Goal: Information Seeking & Learning: Understand process/instructions

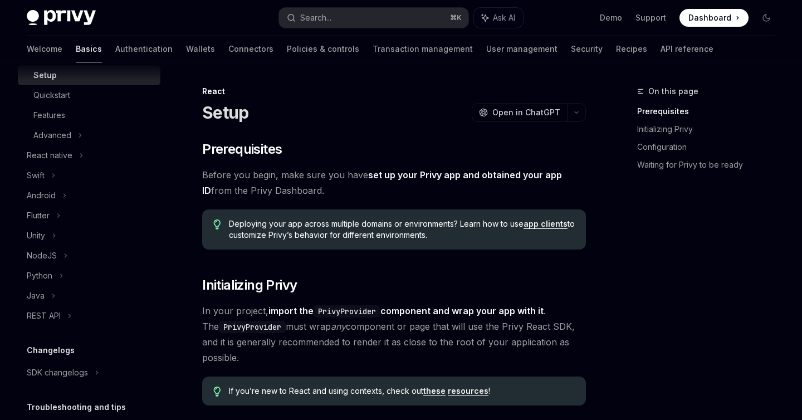
scroll to position [194, 0]
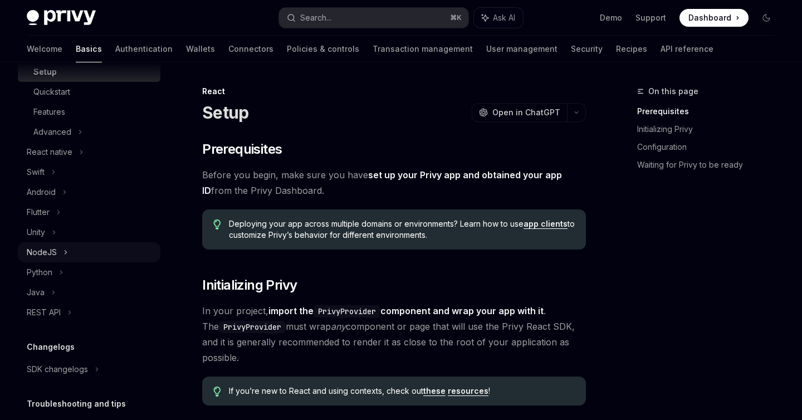
click at [48, 255] on div "NodeJS" at bounding box center [42, 252] width 30 height 13
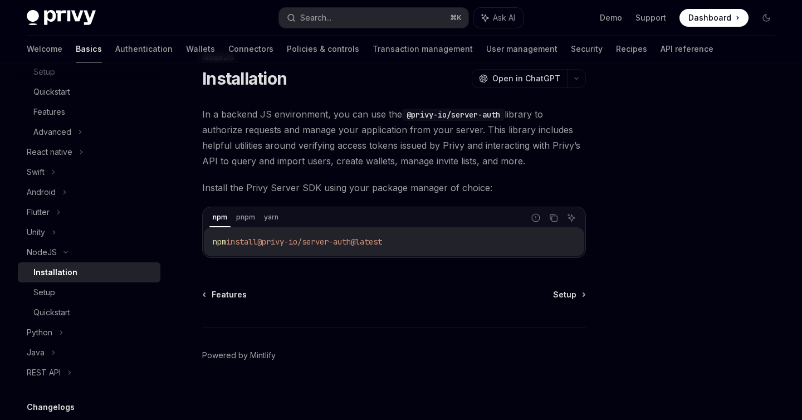
scroll to position [37, 0]
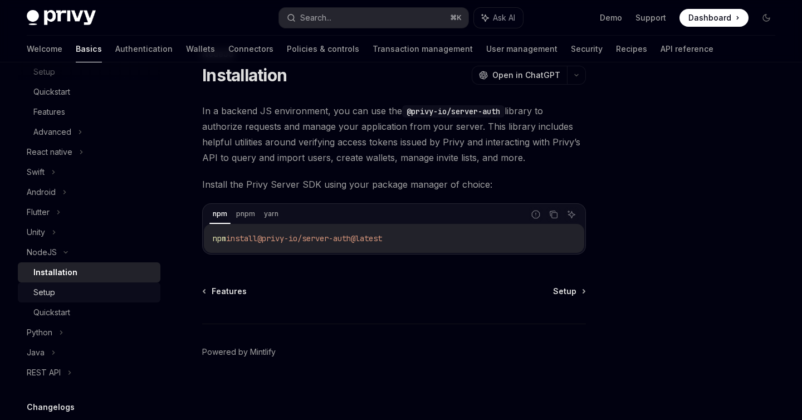
click at [67, 295] on div "Setup" at bounding box center [93, 292] width 120 height 13
type textarea "*"
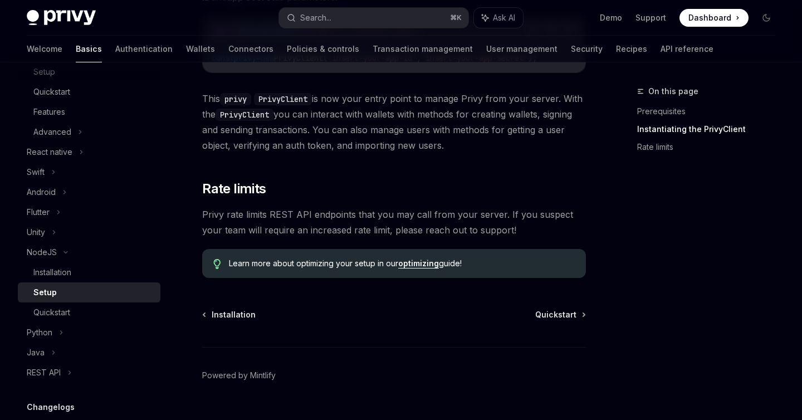
scroll to position [312, 0]
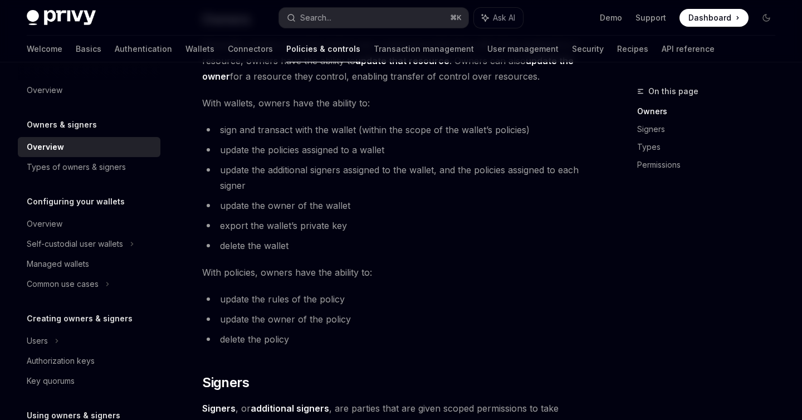
scroll to position [346, 0]
